Goal: Book appointment/travel/reservation

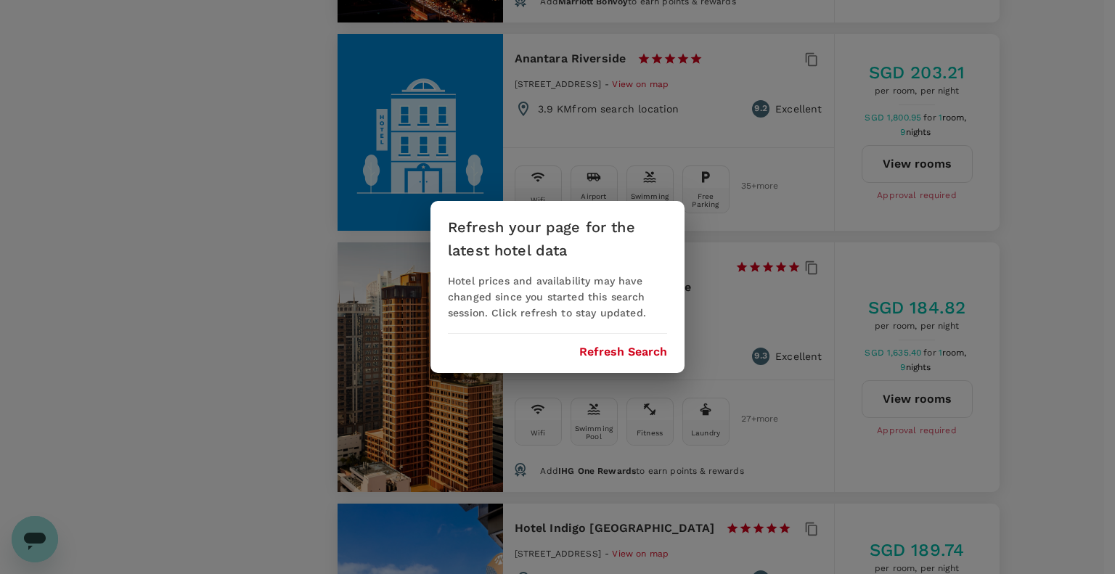
click at [616, 348] on button "Refresh Search" at bounding box center [623, 352] width 88 height 13
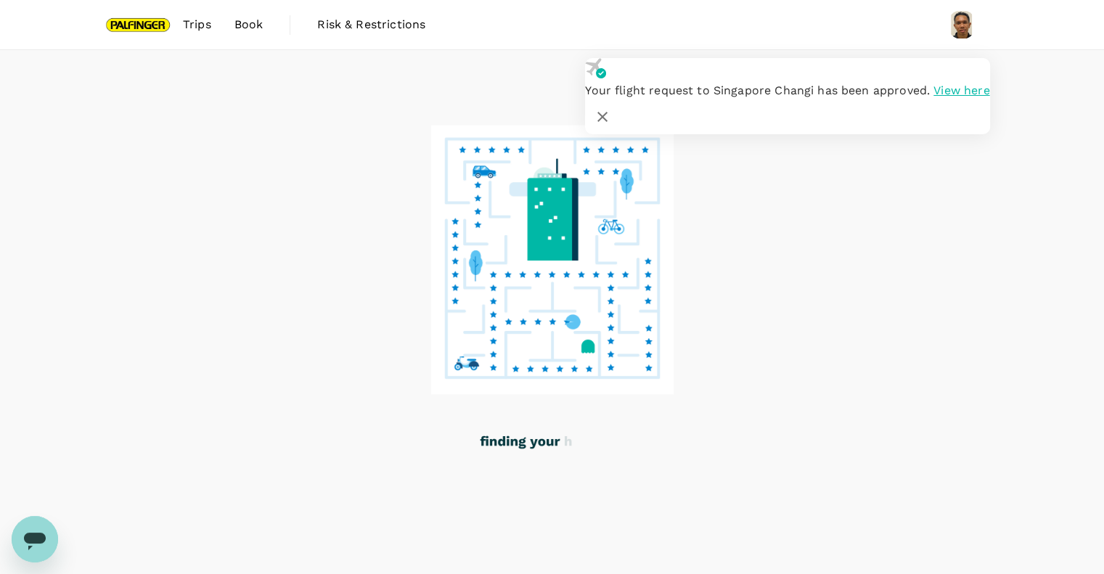
click at [611, 108] on icon "button" at bounding box center [602, 116] width 17 height 17
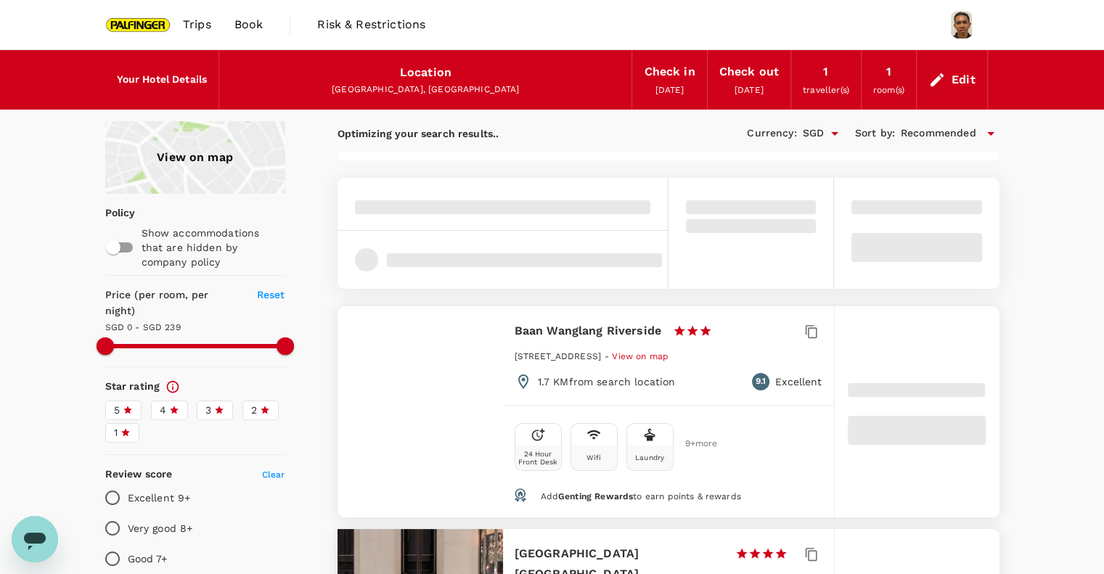
click at [176, 147] on div "View on map" at bounding box center [195, 157] width 180 height 73
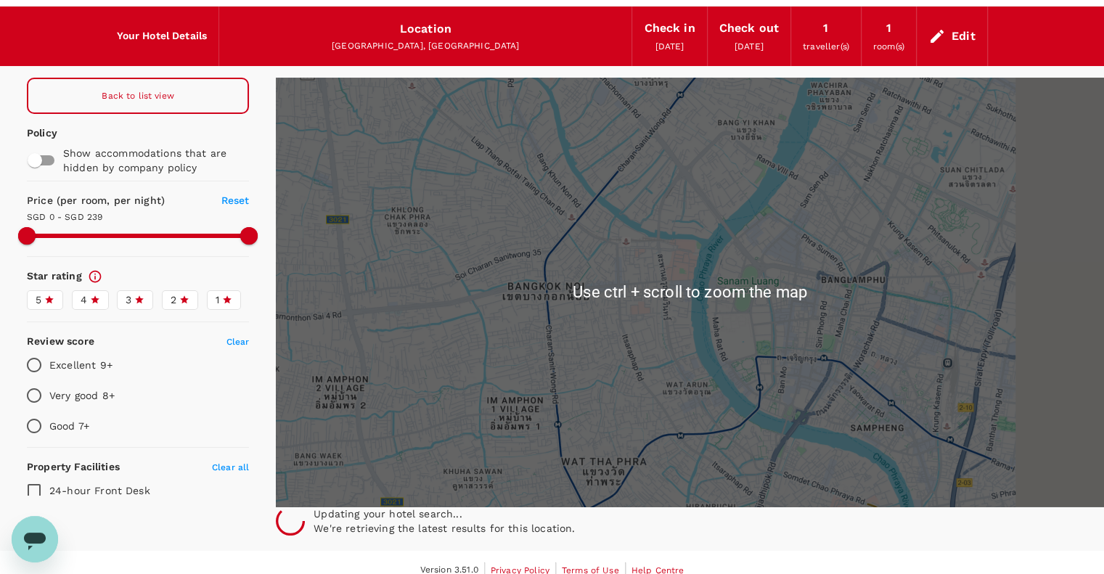
scroll to position [58, 0]
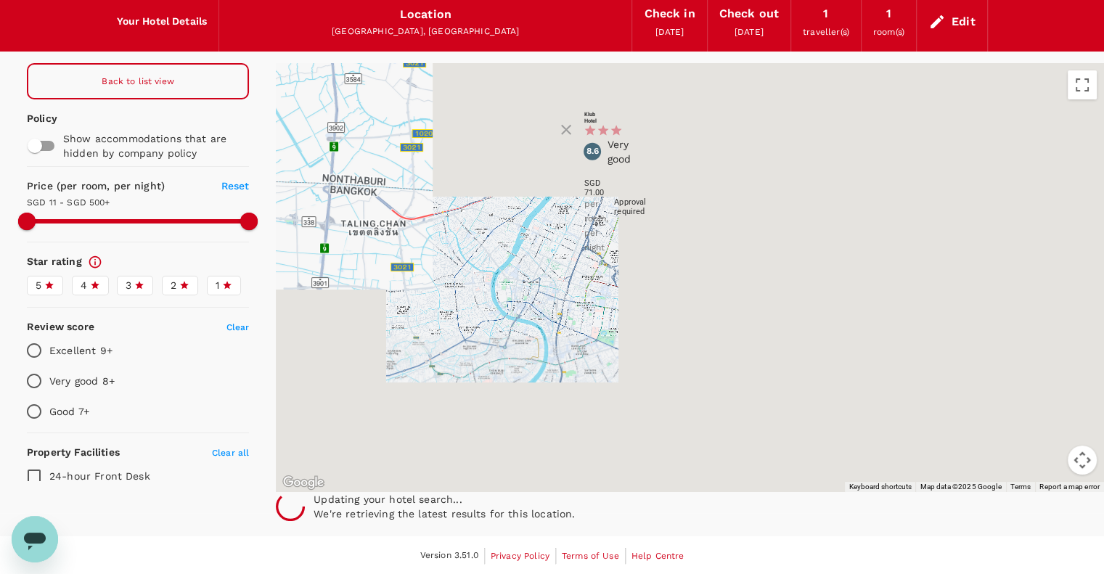
drag, startPoint x: 938, startPoint y: 346, endPoint x: 601, endPoint y: 313, distance: 338.4
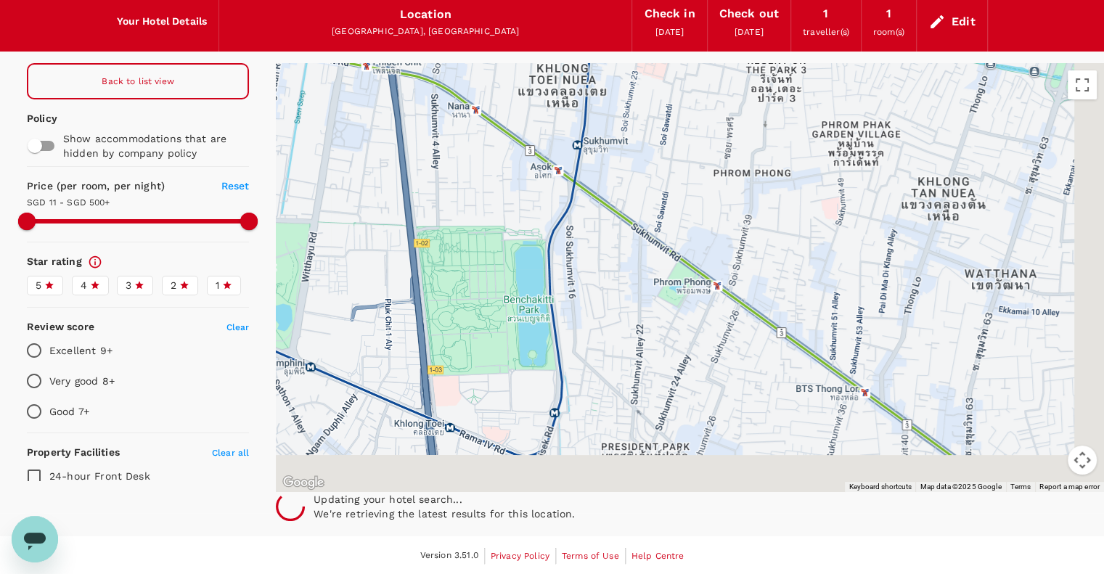
drag, startPoint x: 763, startPoint y: 368, endPoint x: 455, endPoint y: 194, distance: 353.6
click at [456, 194] on div at bounding box center [948, 458] width 1115 height 697
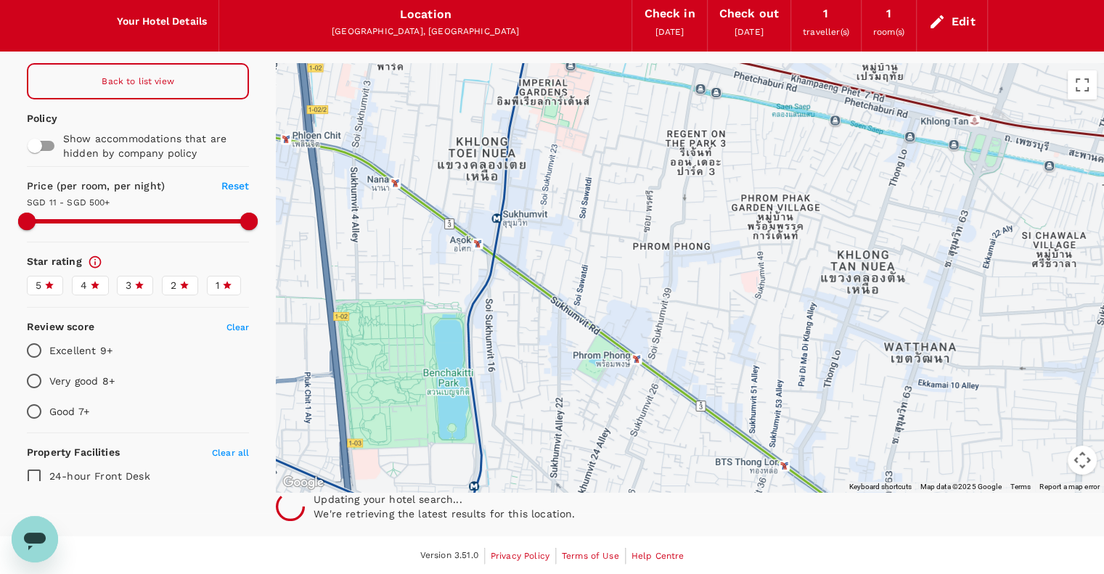
drag, startPoint x: 549, startPoint y: 293, endPoint x: 459, endPoint y: 383, distance: 127.8
click at [459, 383] on div at bounding box center [690, 277] width 828 height 429
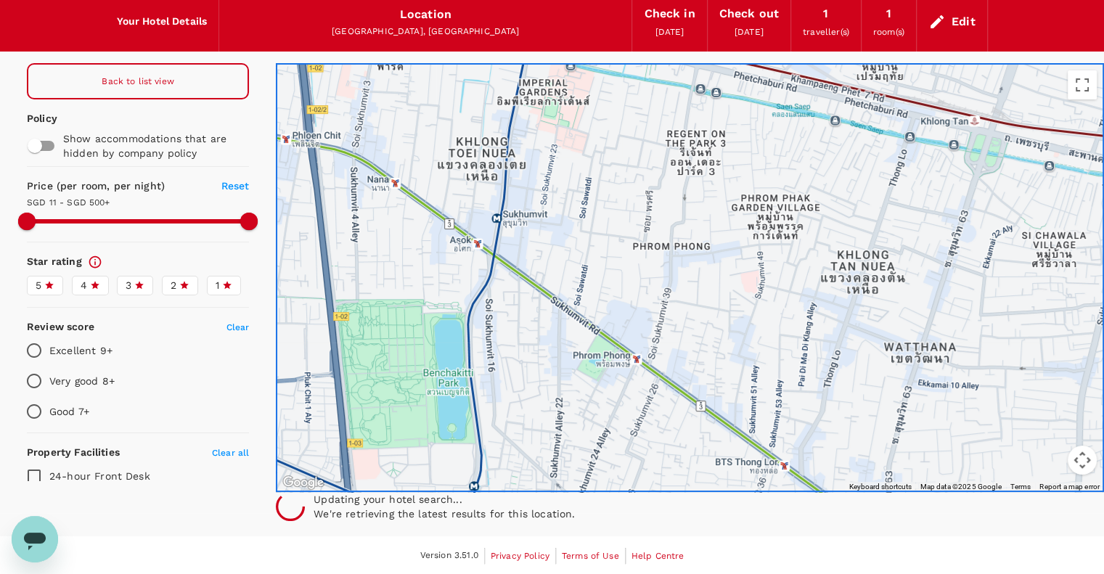
type input "499.78"
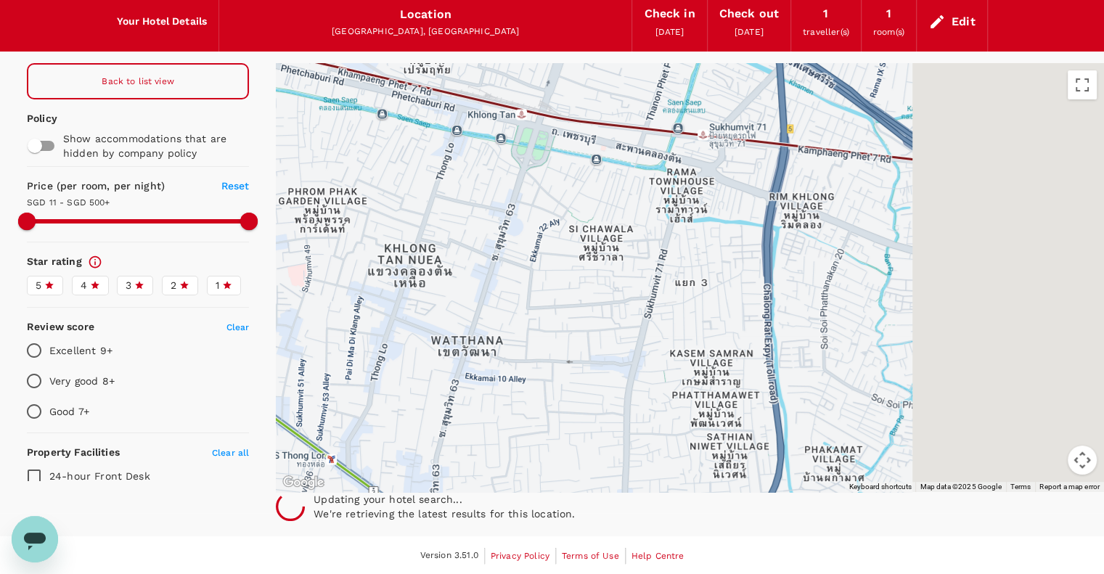
type input "10.81"
type input "499.81"
type input "7.81"
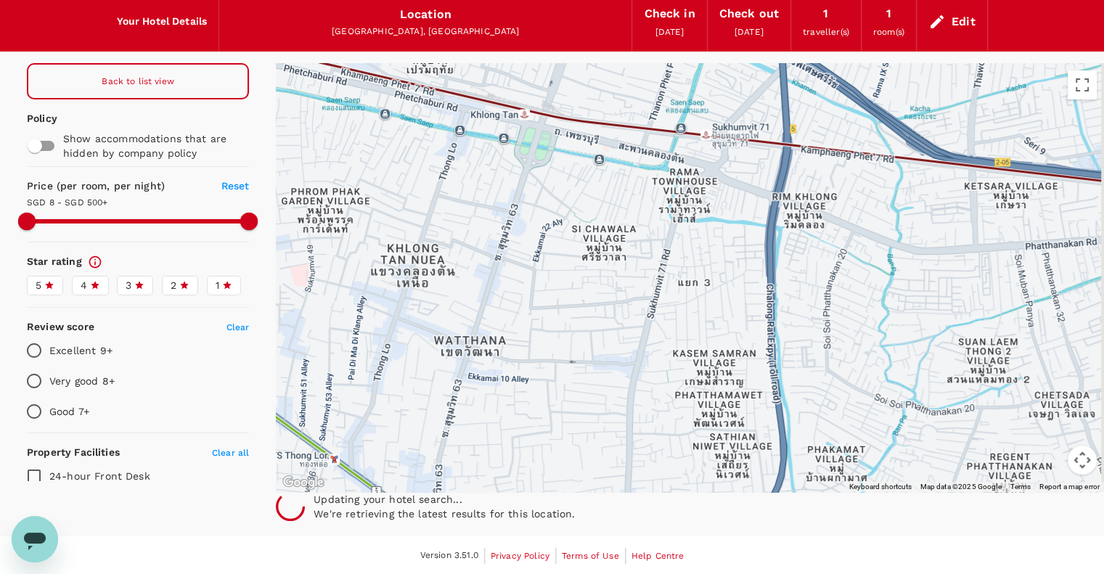
drag, startPoint x: 637, startPoint y: 247, endPoint x: 253, endPoint y: 249, distance: 384.0
click at [187, 240] on div "Back to list view Policy Show accommodations that are hidden by company policy …" at bounding box center [552, 277] width 1104 height 429
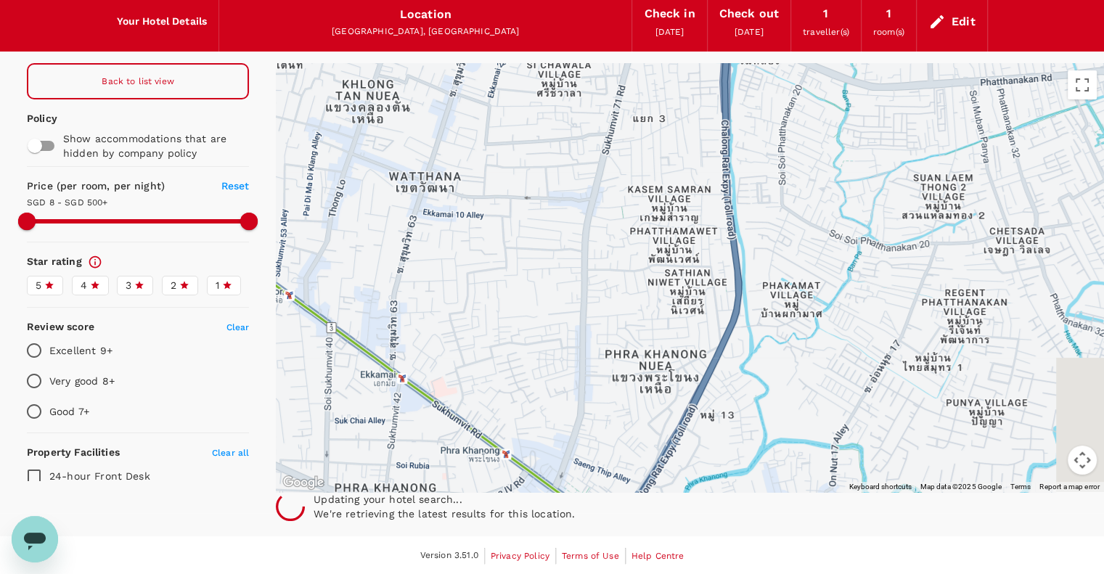
drag, startPoint x: 651, startPoint y: 334, endPoint x: 594, endPoint y: 169, distance: 174.2
click at [594, 169] on div at bounding box center [690, 277] width 828 height 429
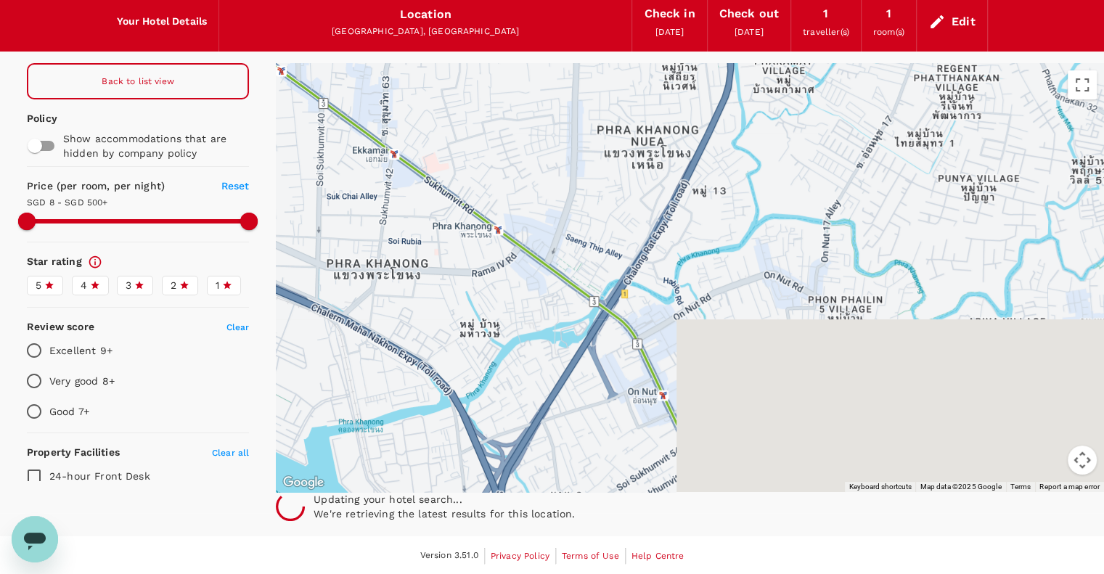
drag, startPoint x: 601, startPoint y: 374, endPoint x: 578, endPoint y: 166, distance: 208.9
click at [578, 166] on div at bounding box center [690, 277] width 828 height 429
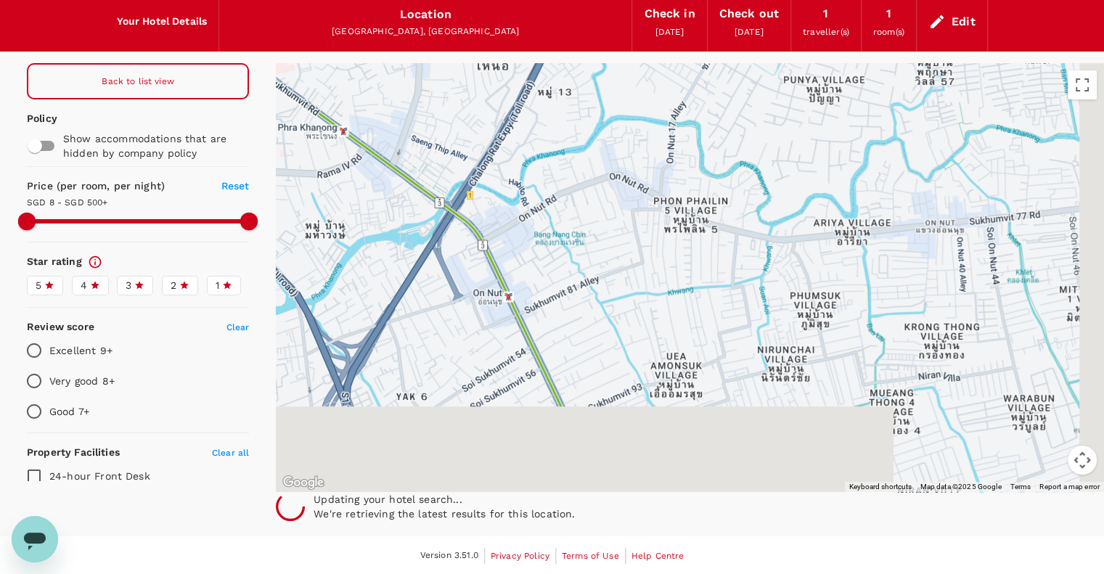
drag, startPoint x: 682, startPoint y: 411, endPoint x: 528, endPoint y: 314, distance: 182.0
click at [528, 314] on div at bounding box center [690, 277] width 828 height 429
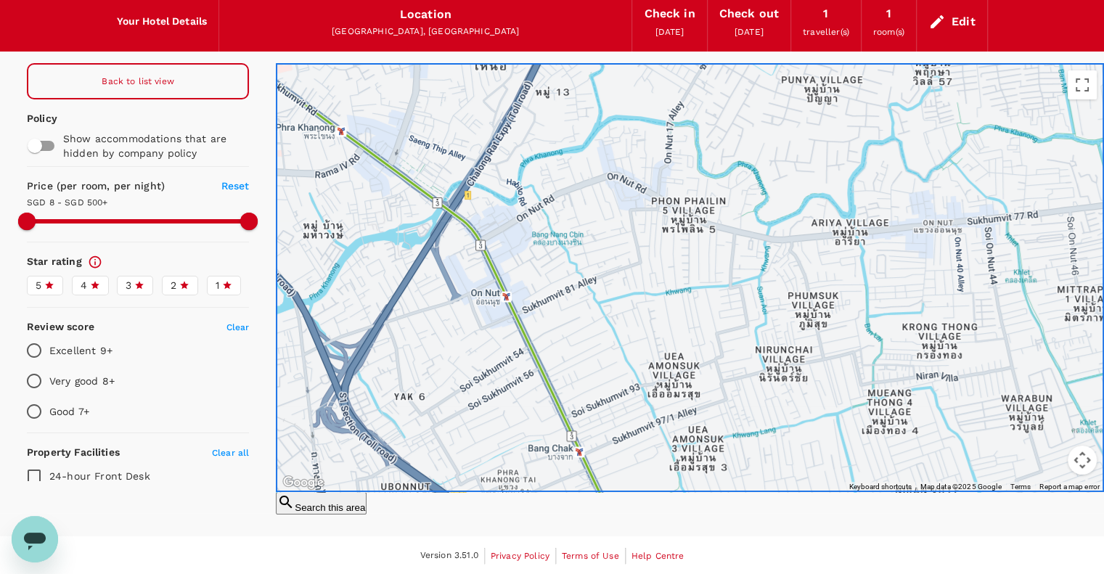
click at [367, 492] on button "Search this area" at bounding box center [321, 503] width 91 height 23
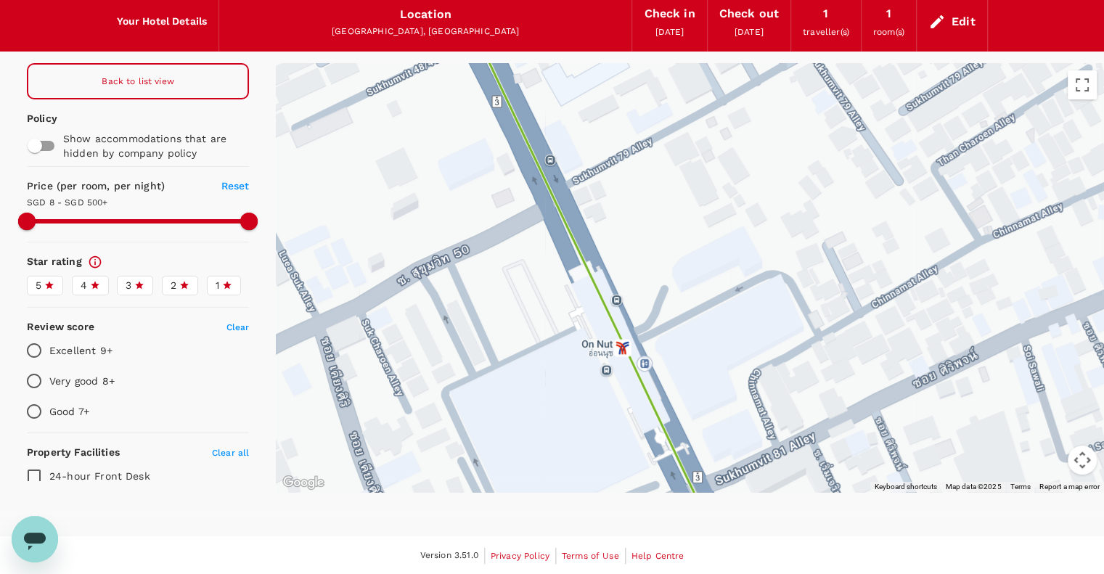
drag, startPoint x: 520, startPoint y: 139, endPoint x: 722, endPoint y: 333, distance: 280.8
click at [722, 333] on div at bounding box center [690, 277] width 828 height 429
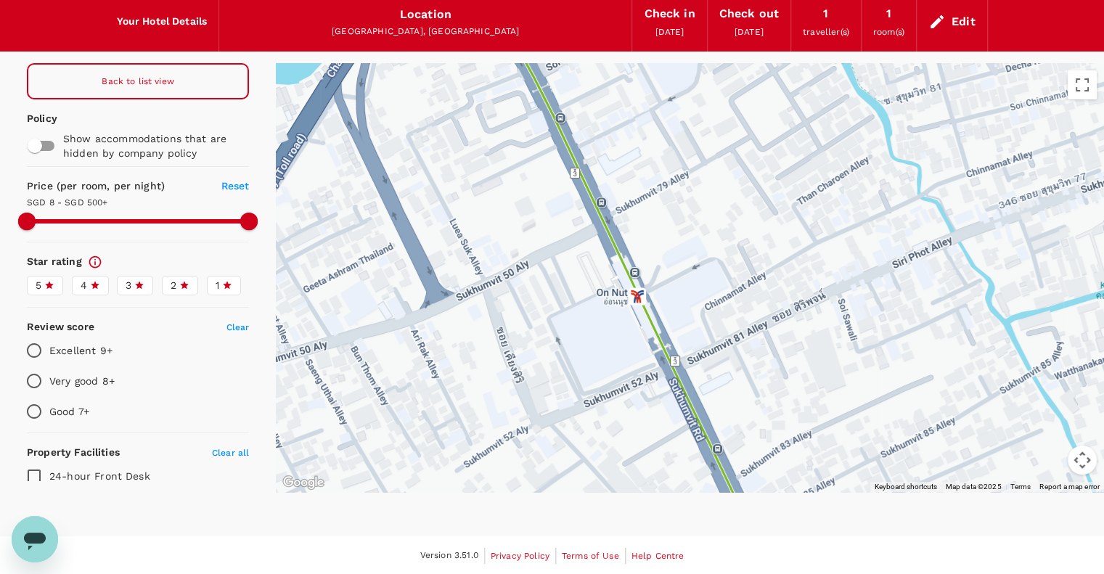
drag, startPoint x: 745, startPoint y: 383, endPoint x: 708, endPoint y: 324, distance: 69.7
type input "499.81"
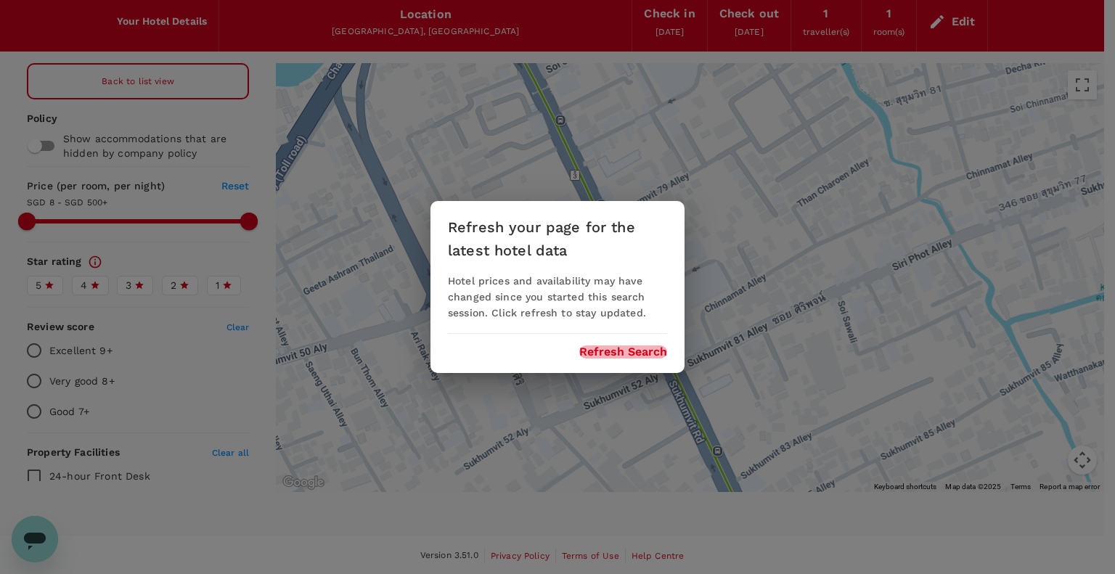
click at [624, 353] on button "Refresh Search" at bounding box center [623, 352] width 88 height 13
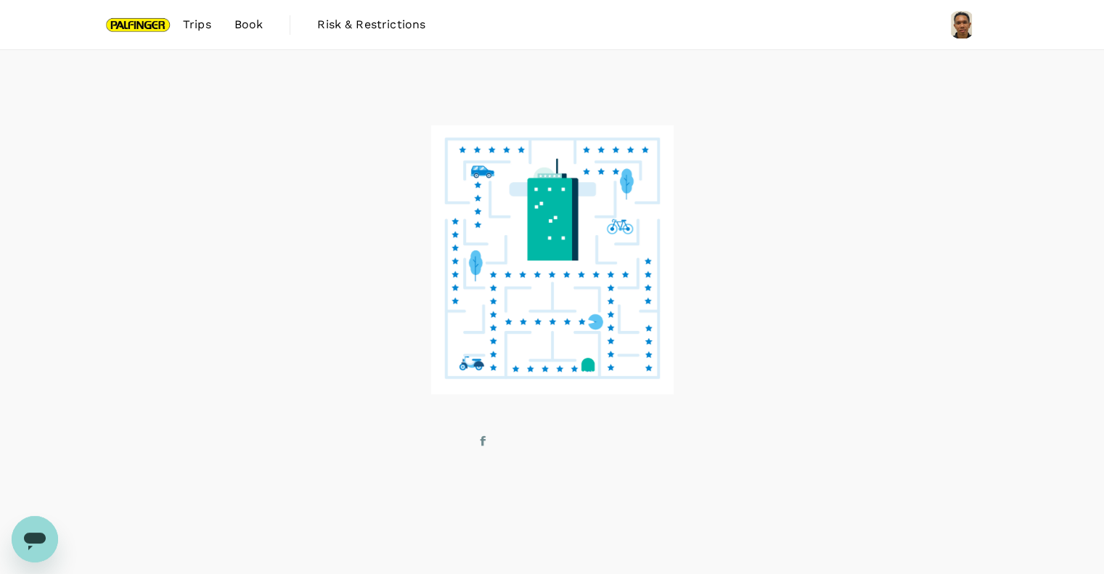
click at [195, 23] on span "Trips" at bounding box center [197, 24] width 28 height 17
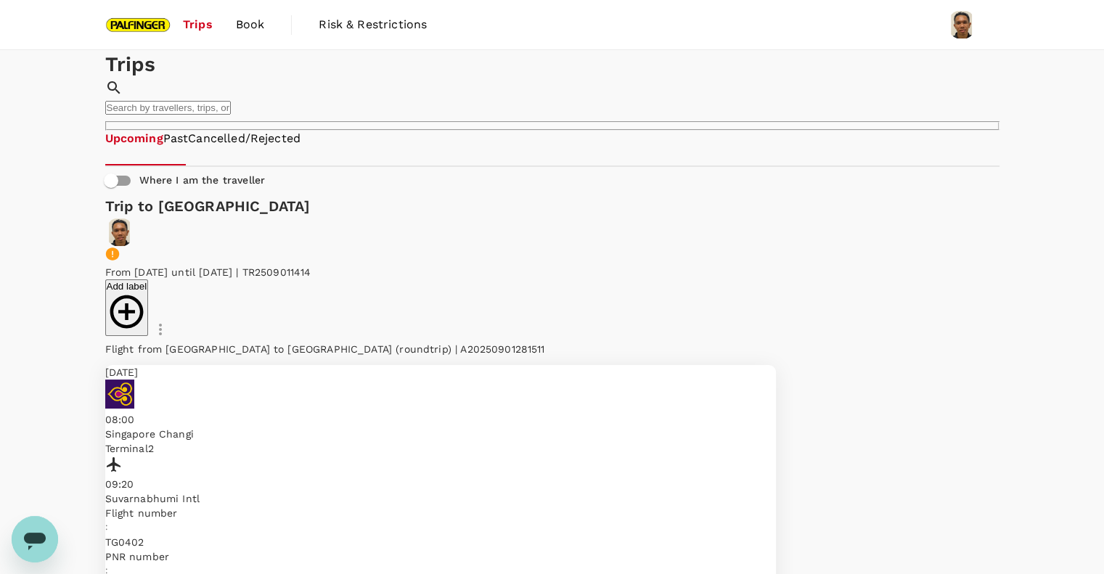
click at [248, 19] on span "Book" at bounding box center [250, 24] width 29 height 17
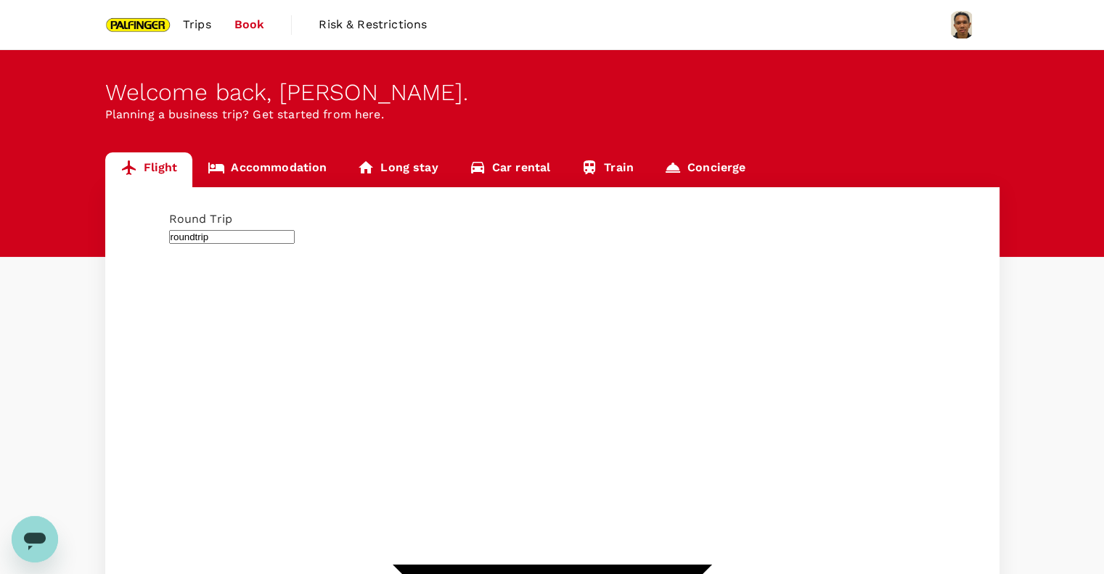
type input "Singapore Changi (SIN)"
type input "Suvarnabhumi Intl (BKK)"
type input "Singapore Changi (SIN)"
type input "Suvarnabhumi Intl (BKK)"
click at [264, 165] on link "Accommodation" at bounding box center [267, 169] width 150 height 35
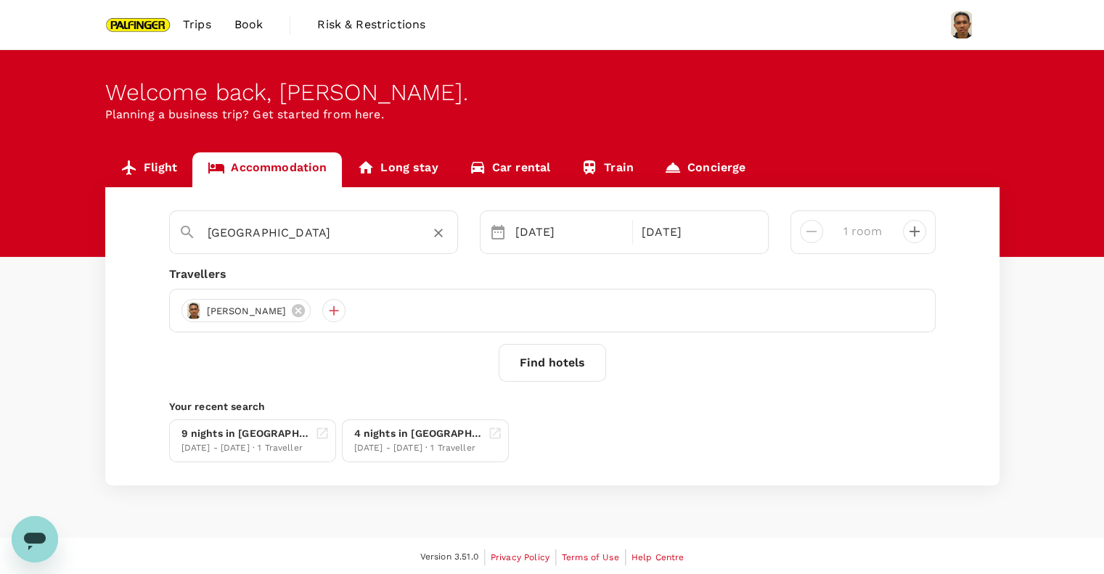
click at [290, 228] on input "Bangkok" at bounding box center [308, 232] width 200 height 23
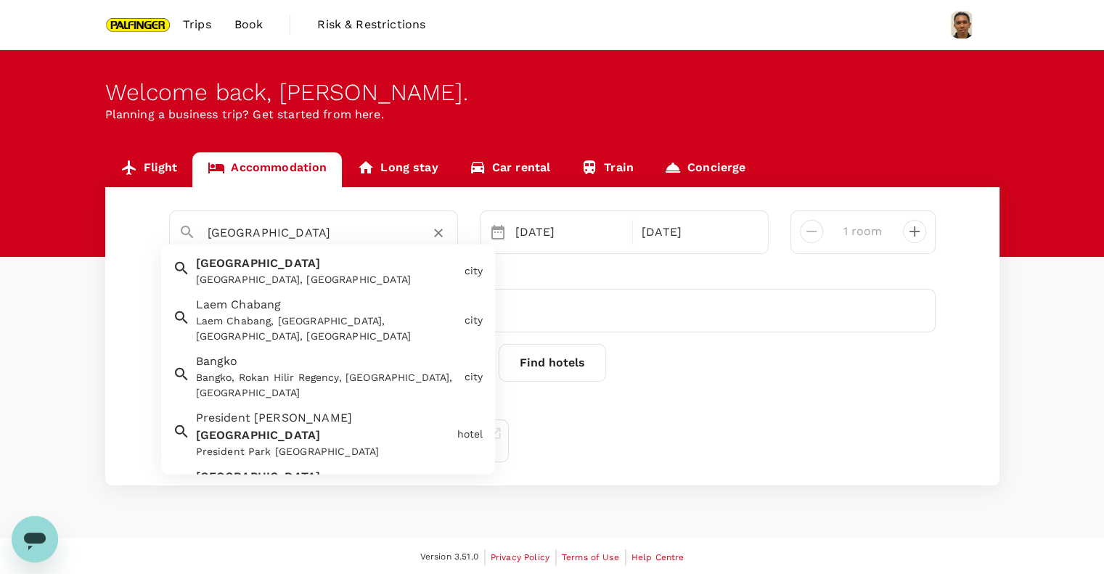
click at [317, 234] on input "Bangkok" at bounding box center [308, 232] width 200 height 23
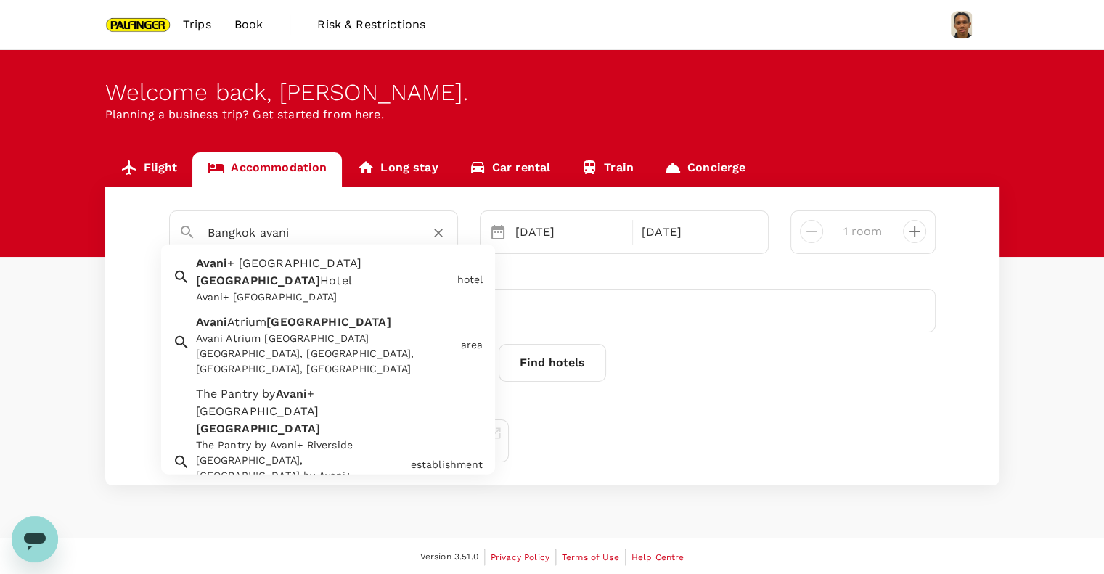
type input "Bangkok"
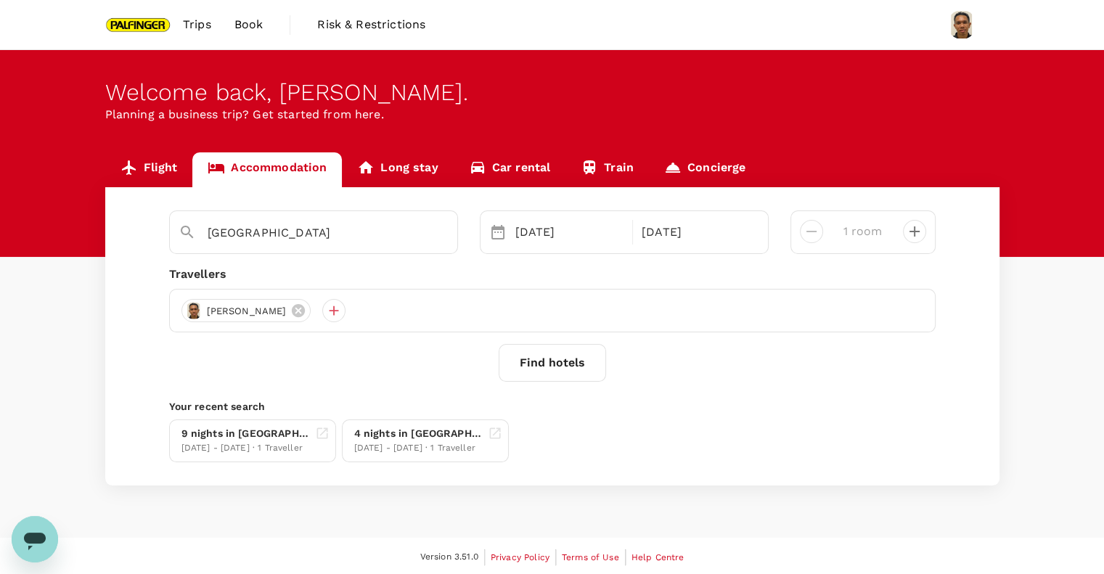
click at [677, 388] on div "Bangkok 04 Sep 13 Sep 1 room Travellers Muhammad Fauzi Bin Ali Akbar Find hotel…" at bounding box center [552, 336] width 894 height 298
click at [579, 369] on button "Find hotels" at bounding box center [552, 363] width 107 height 38
click at [326, 225] on input "Bangkok" at bounding box center [308, 232] width 200 height 23
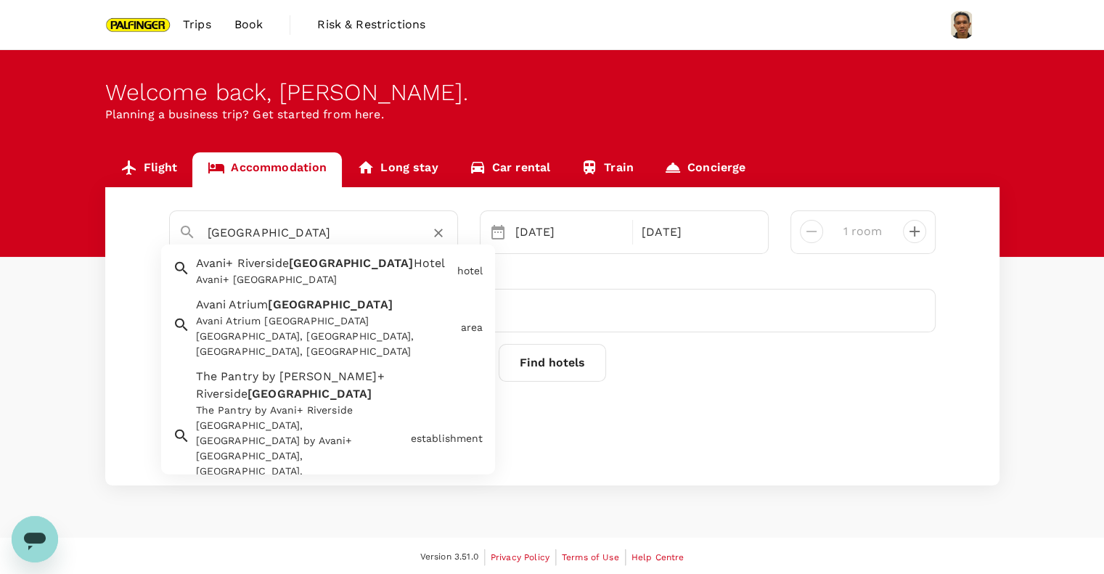
scroll to position [1, 0]
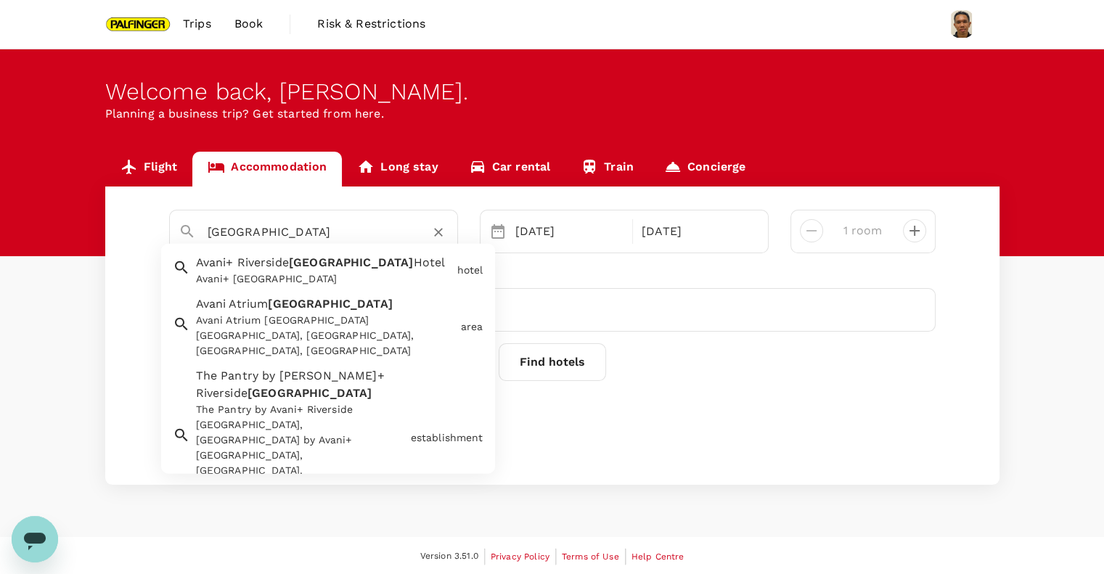
click at [290, 232] on input "Bangkok" at bounding box center [308, 232] width 200 height 23
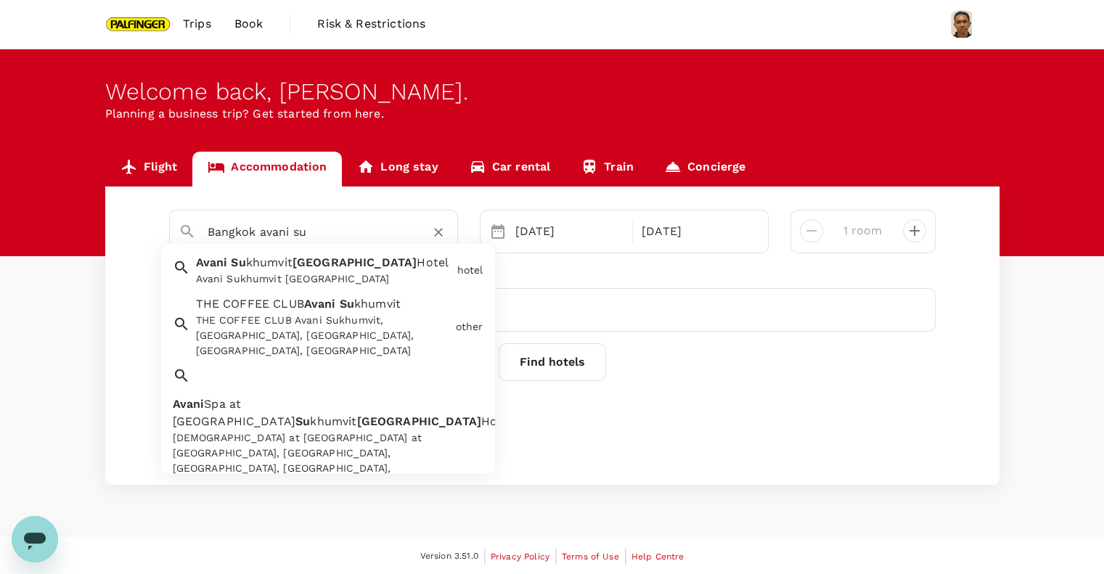
click at [292, 263] on span "khumvit" at bounding box center [269, 263] width 46 height 14
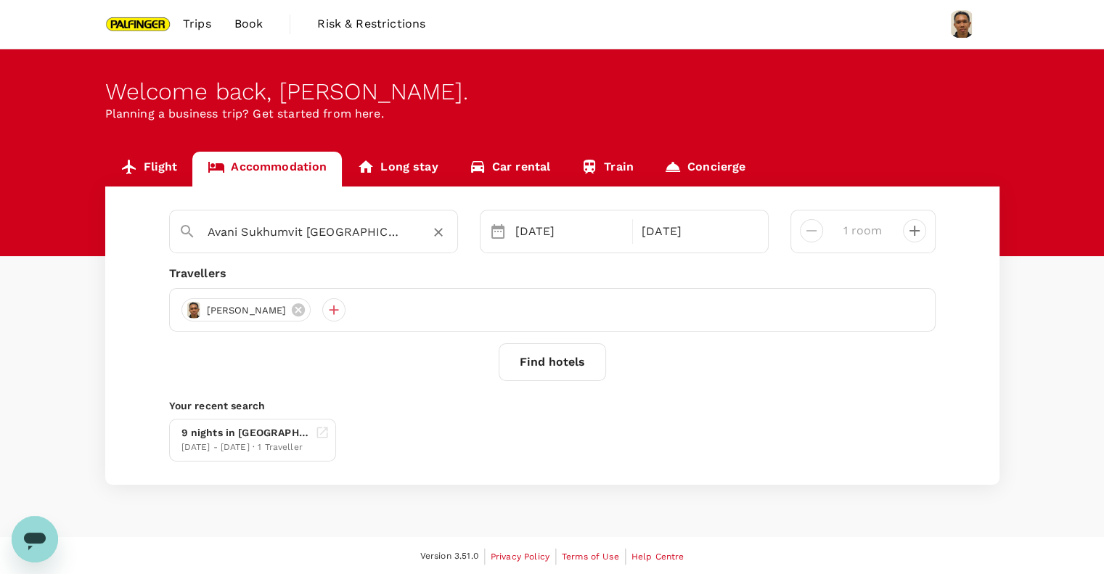
type input "Avani Sukhumvit Bangkok Hotel"
click at [582, 351] on button "Find hotels" at bounding box center [552, 362] width 107 height 38
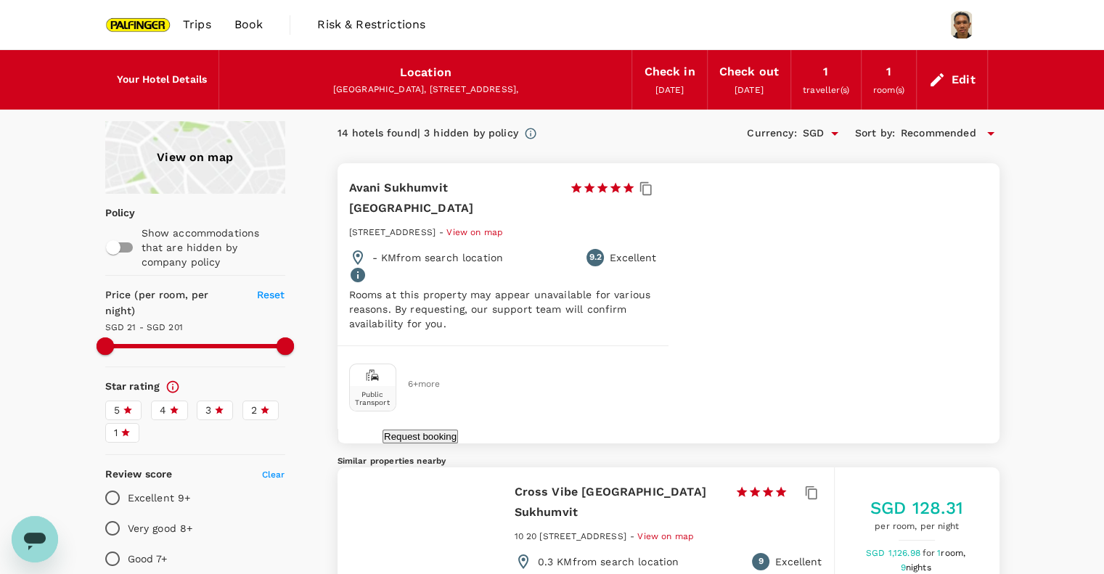
type input "200.48"
